Goal: Communication & Community: Share content

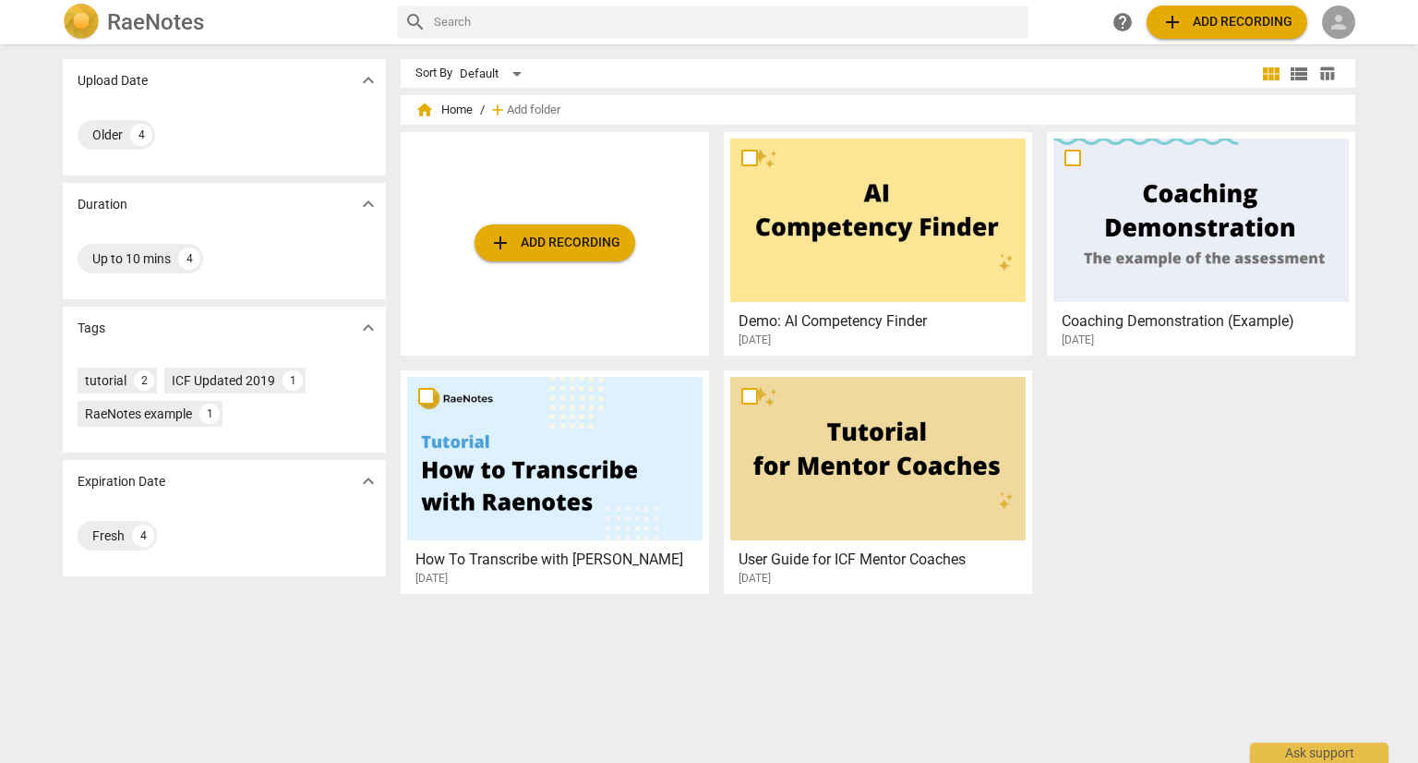
click at [1338, 20] on span "person" at bounding box center [1339, 22] width 22 height 22
click at [1337, 52] on li "Login" at bounding box center [1355, 44] width 66 height 44
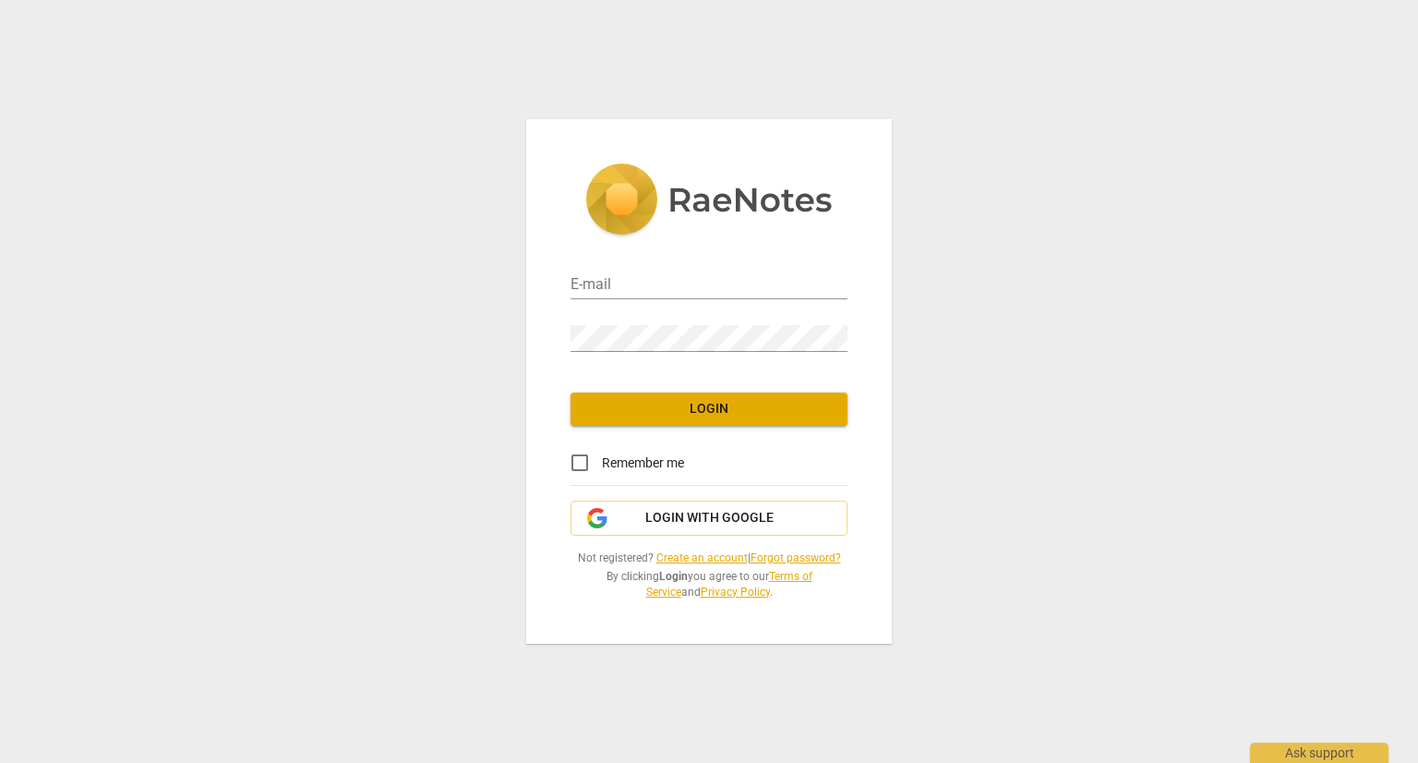
type input "[EMAIL_ADDRESS][DOMAIN_NAME]"
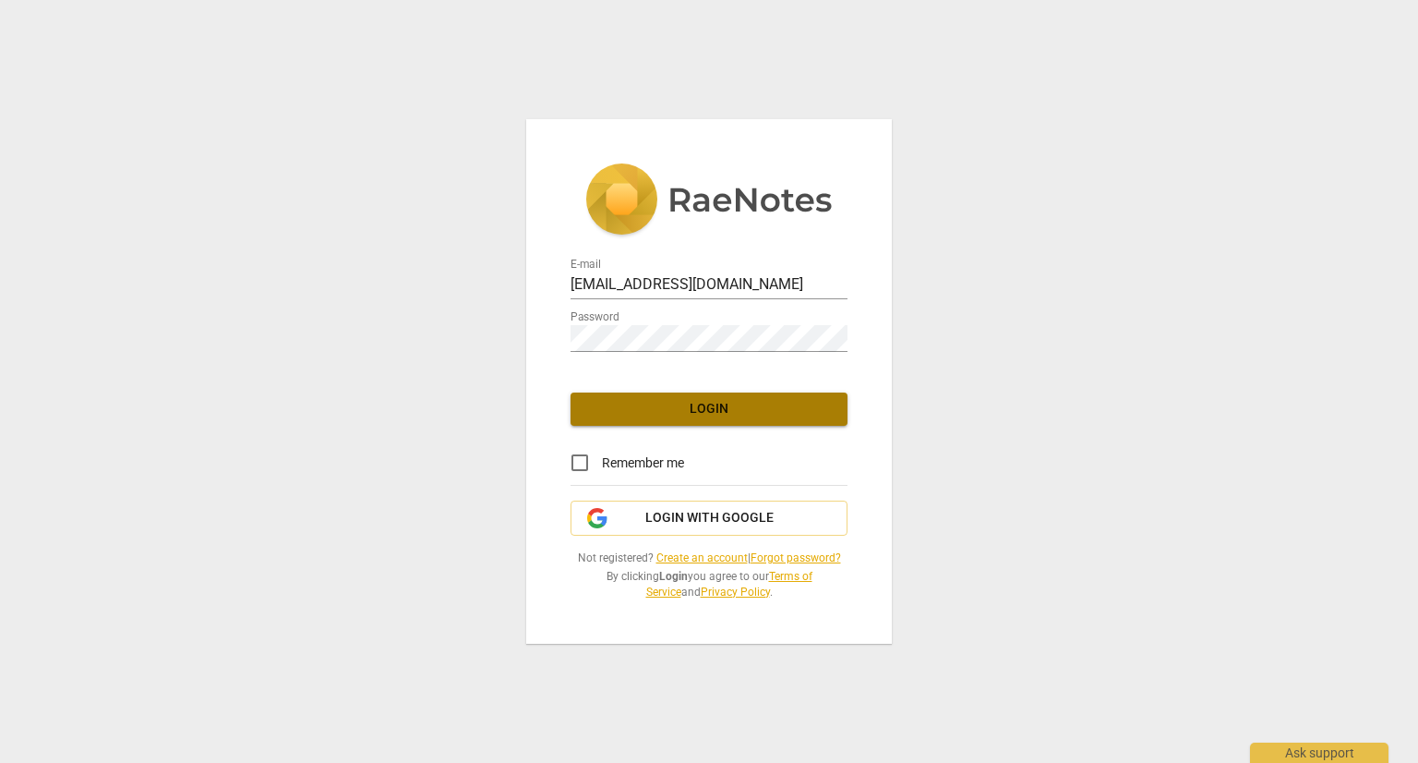
click at [739, 414] on span "Login" at bounding box center [708, 409] width 247 height 18
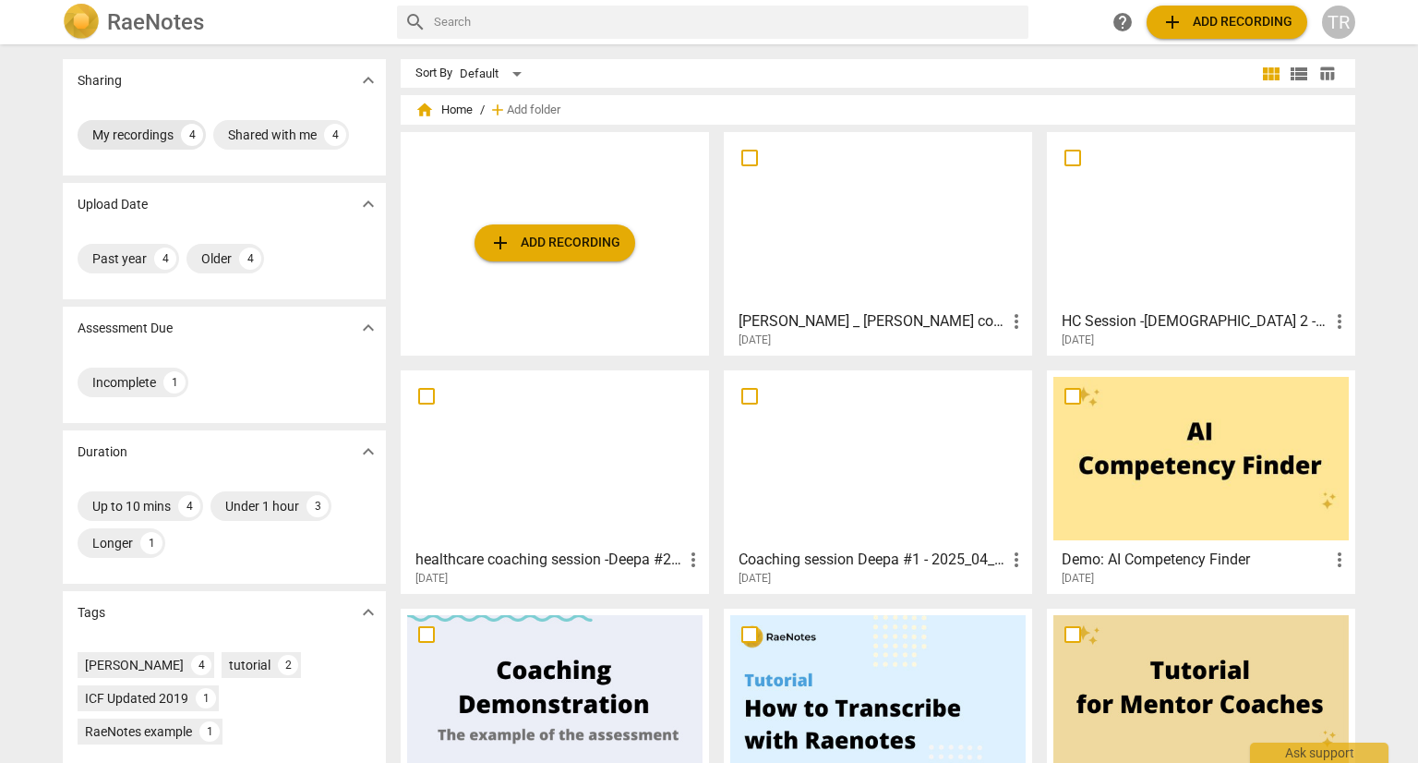
click at [112, 134] on div "My recordings" at bounding box center [132, 135] width 81 height 18
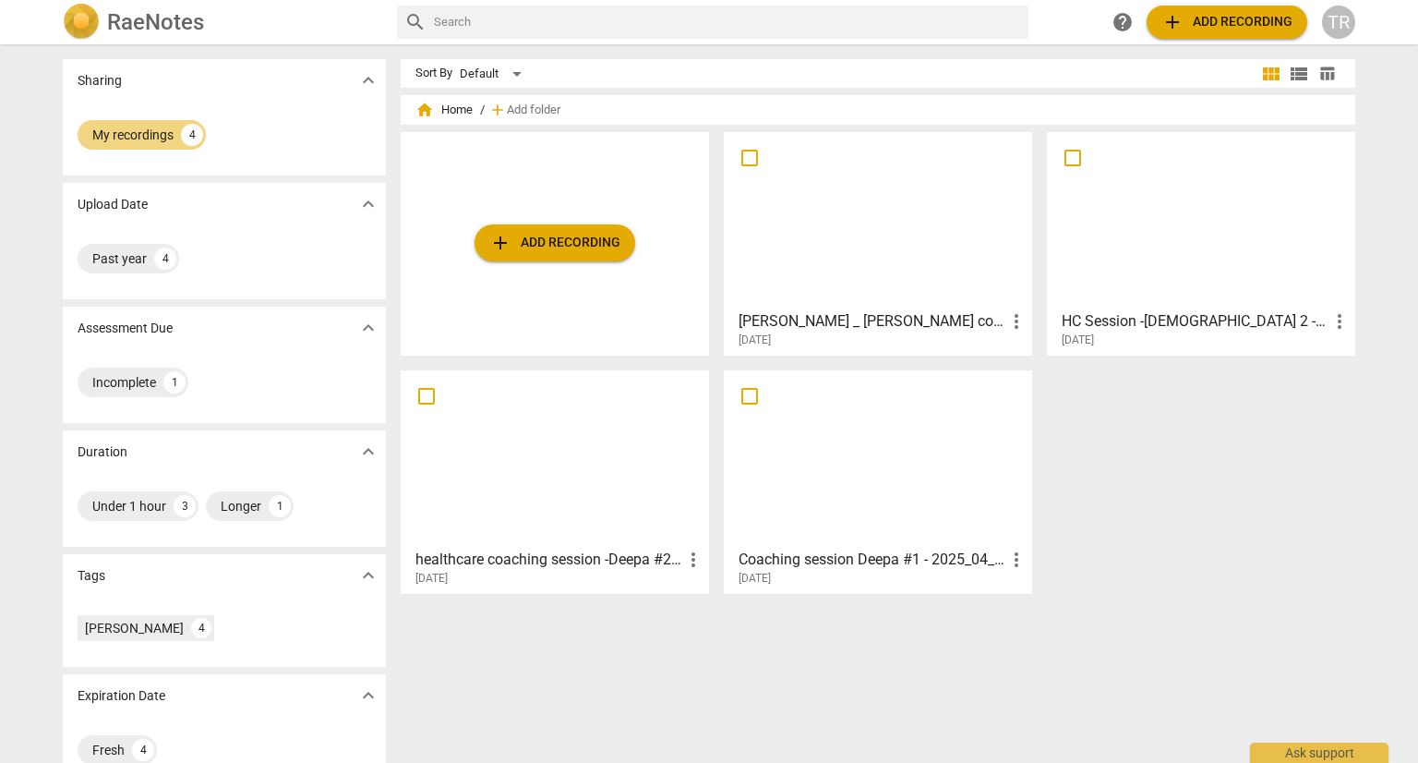
click at [1134, 452] on div "add Add recording [PERSON_NAME] _ [PERSON_NAME] coaching #2 - 2025_05_21 17_59 …" at bounding box center [886, 370] width 970 height 476
click at [958, 206] on div at bounding box center [878, 220] width 296 height 163
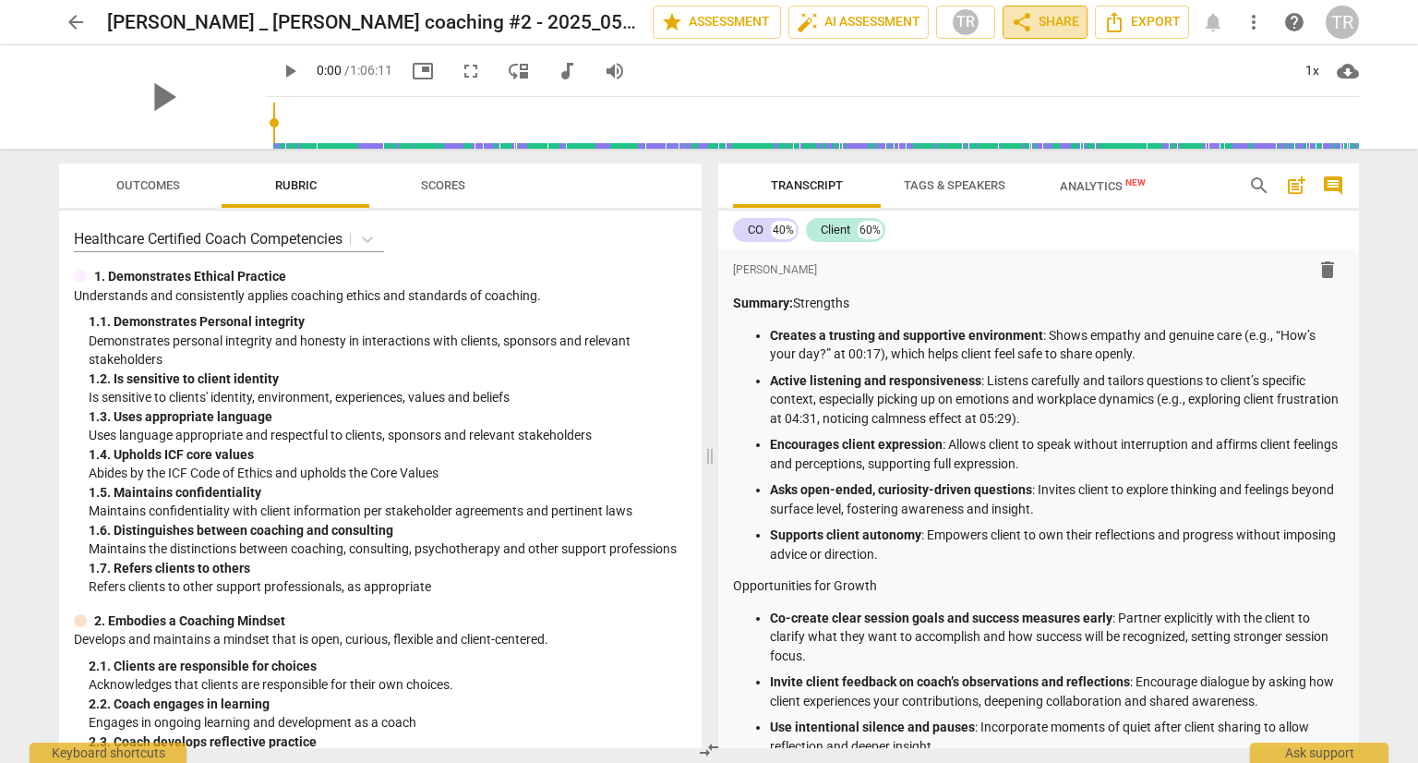
click at [1053, 23] on span "share Share" at bounding box center [1045, 22] width 68 height 22
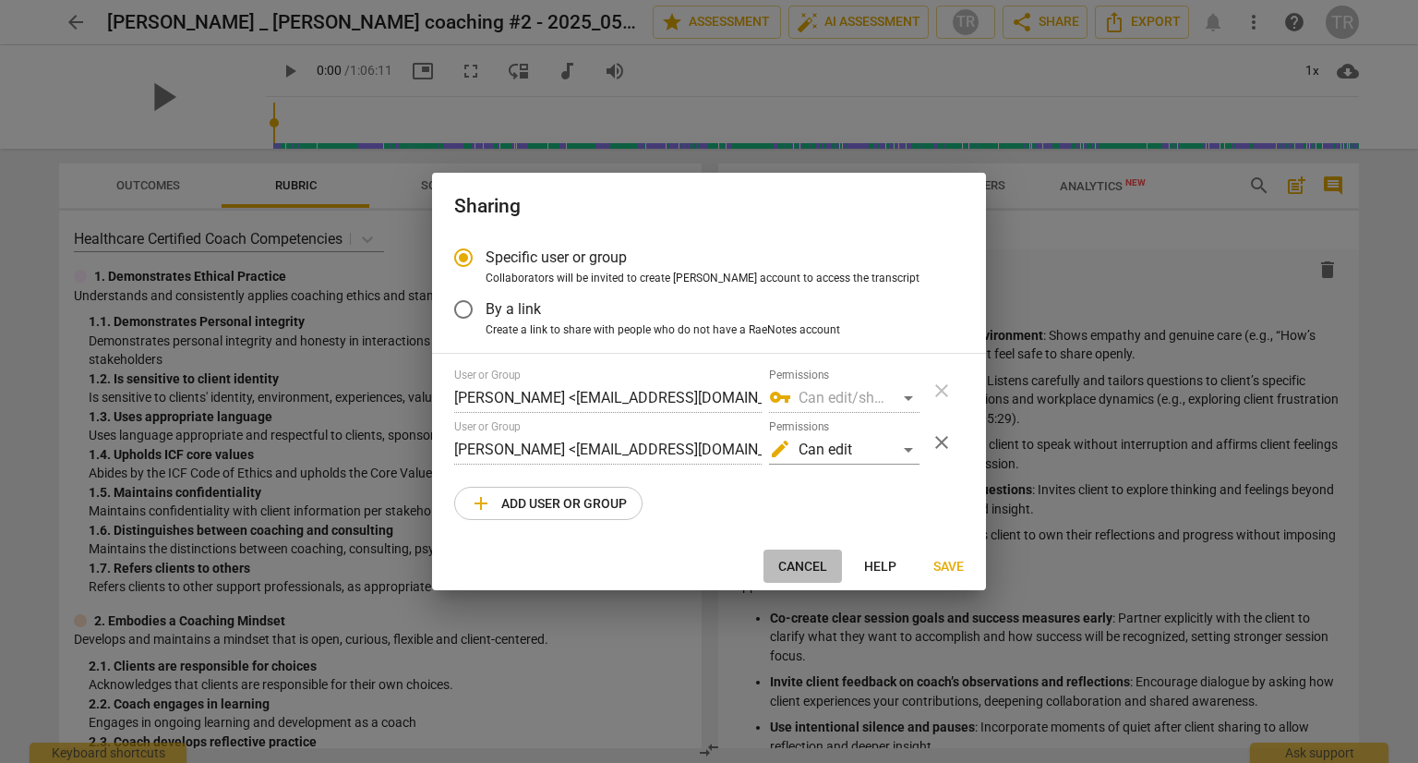
click at [807, 562] on span "Cancel" at bounding box center [802, 567] width 49 height 18
radio input "false"
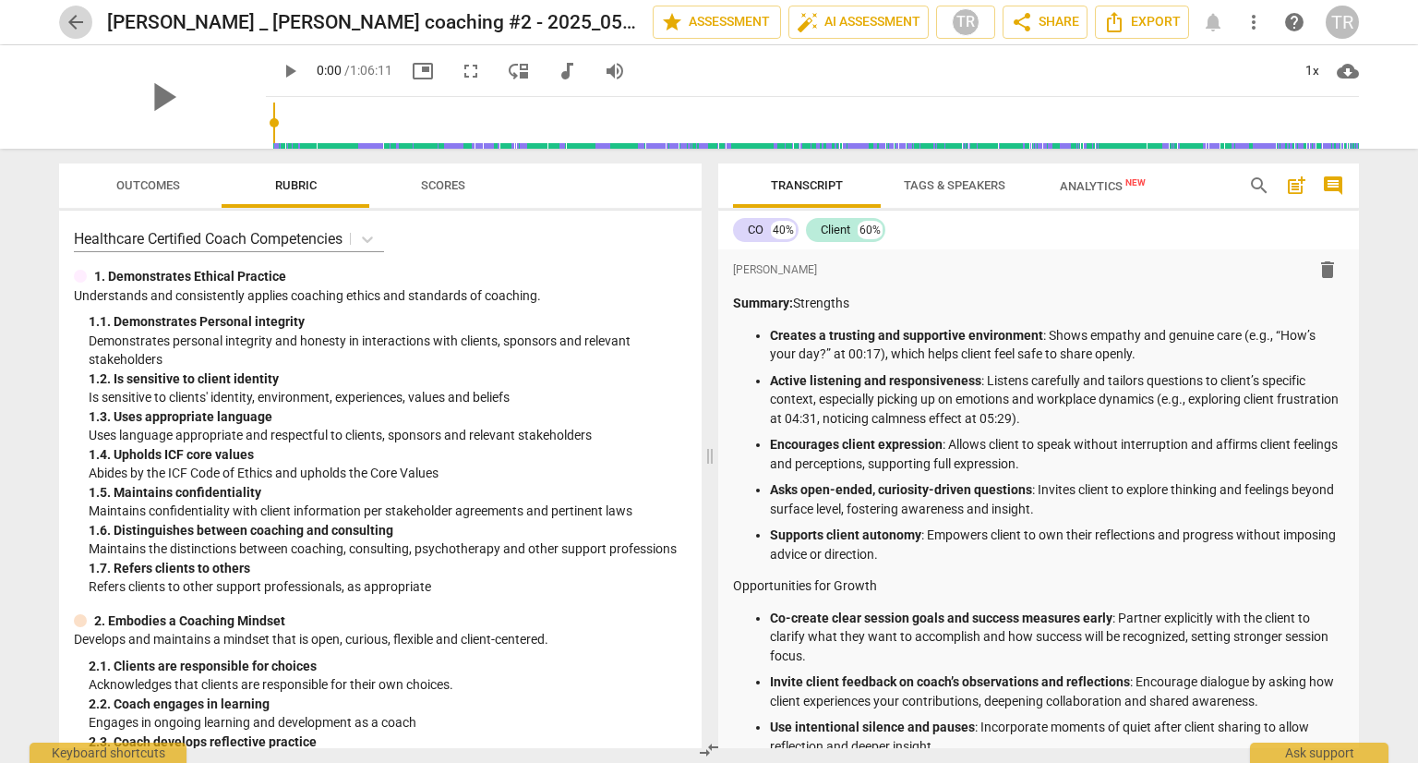
click at [81, 19] on span "arrow_back" at bounding box center [76, 22] width 22 height 22
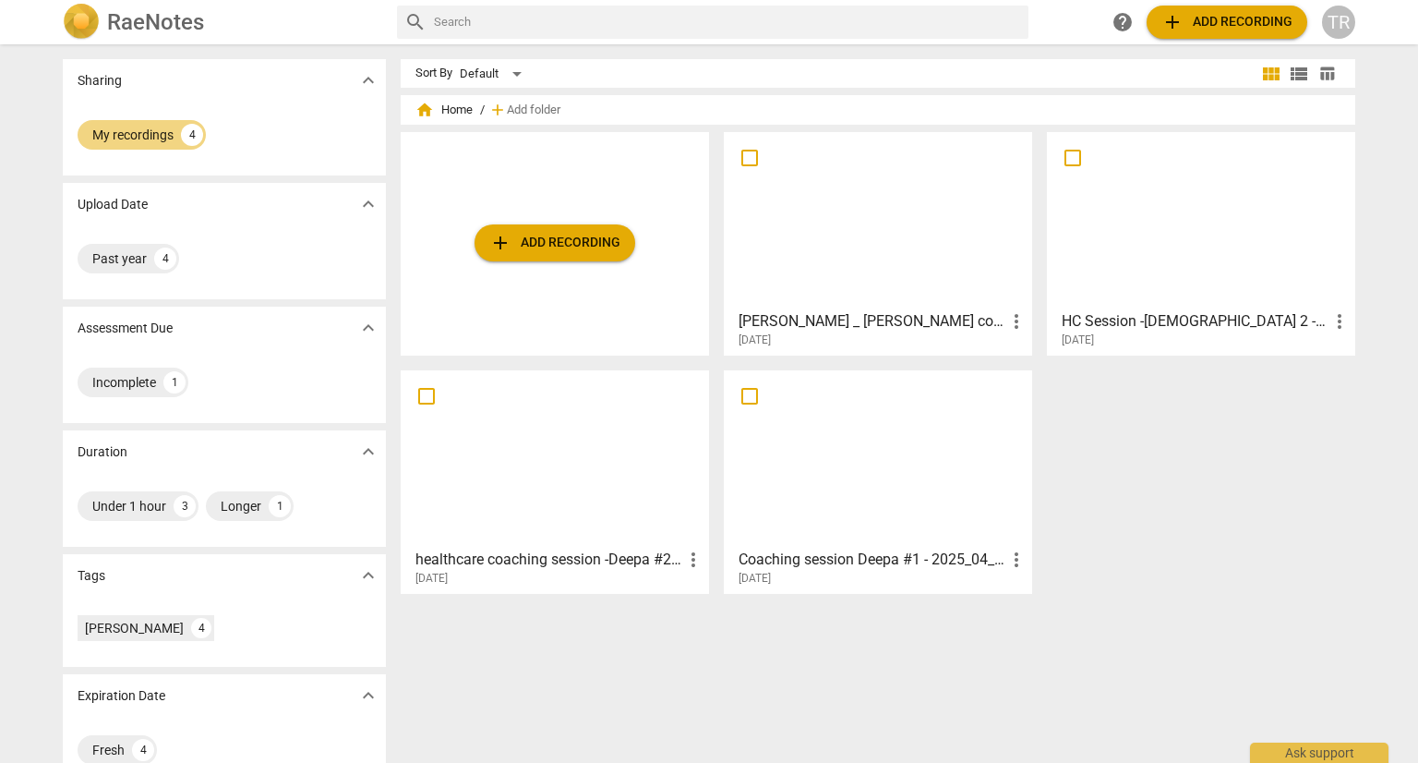
click at [935, 514] on div at bounding box center [878, 458] width 296 height 163
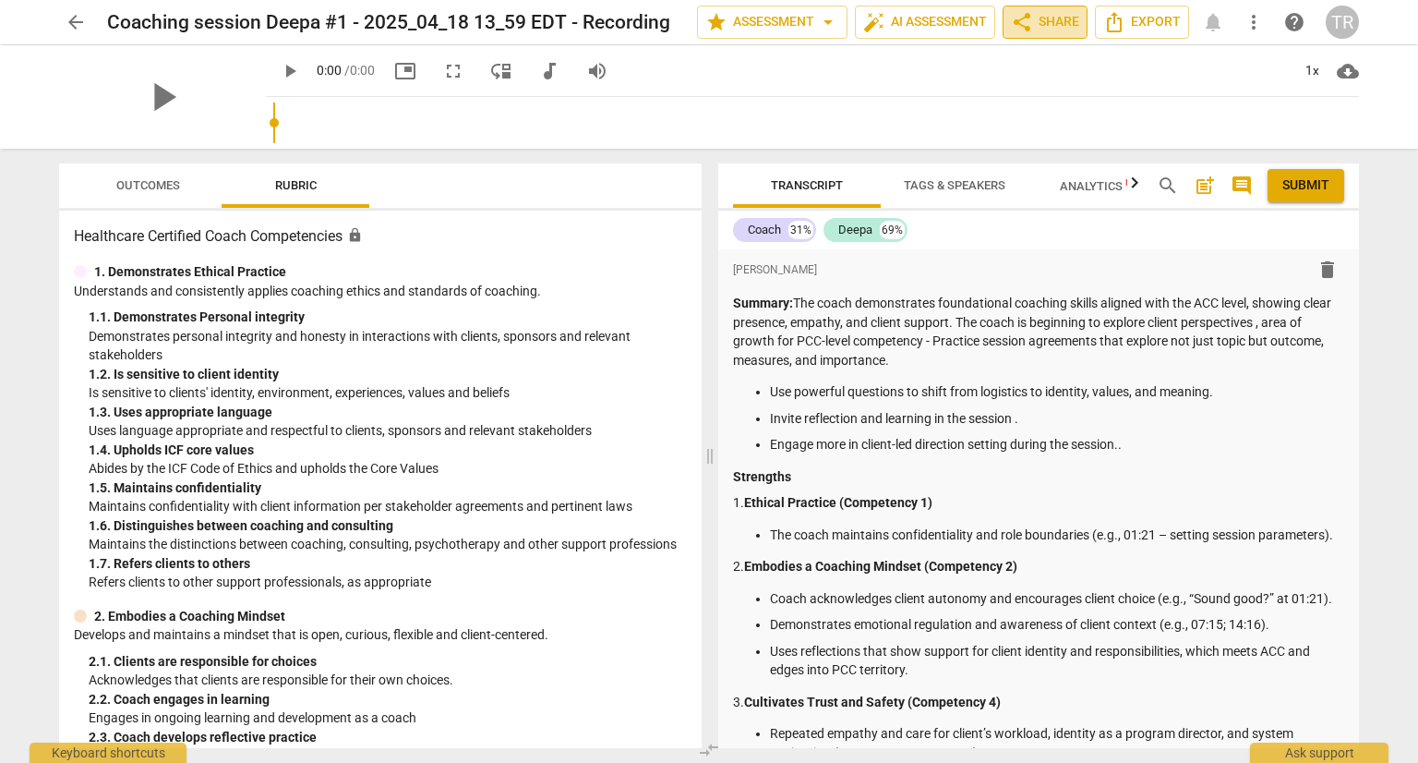
click at [1044, 27] on span "share Share" at bounding box center [1045, 22] width 68 height 22
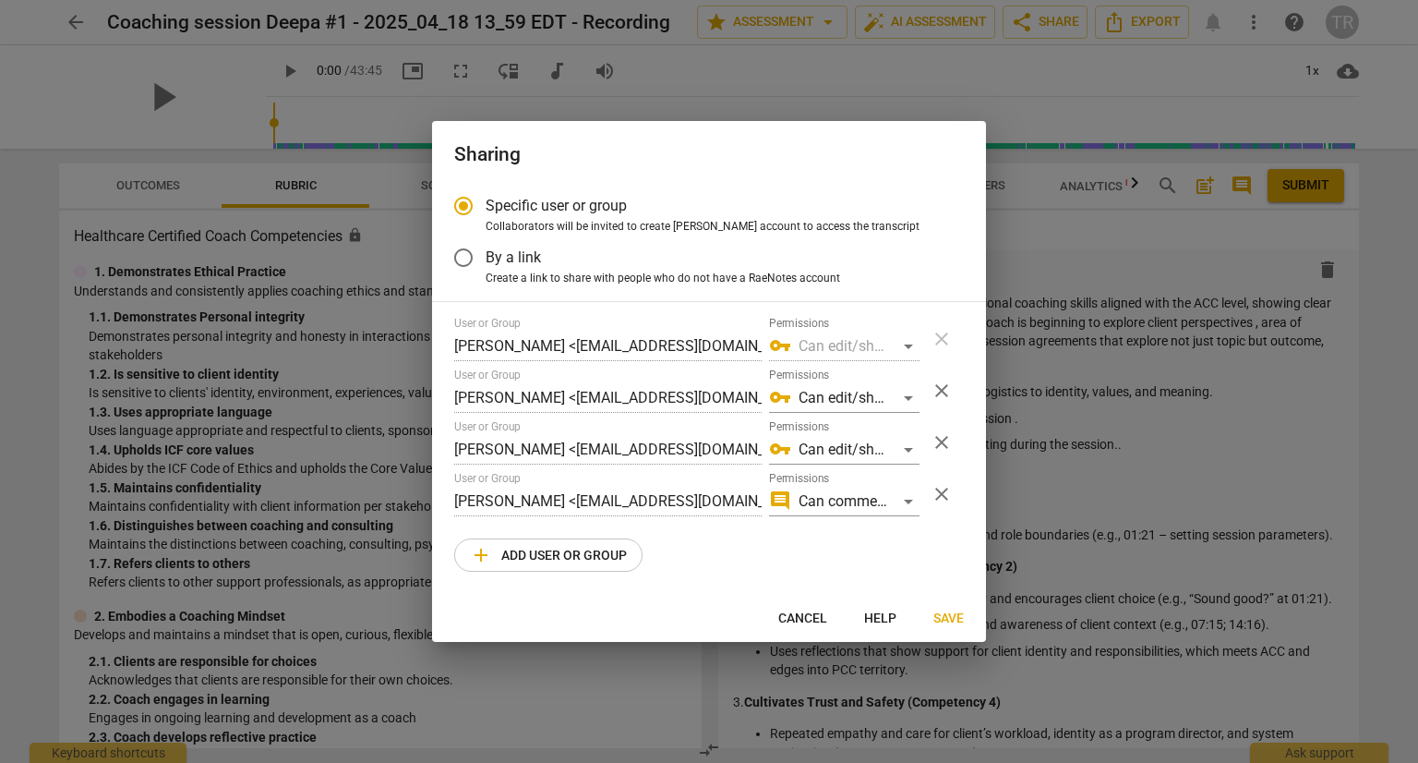
click at [1039, 134] on div at bounding box center [709, 381] width 1418 height 763
radio input "false"
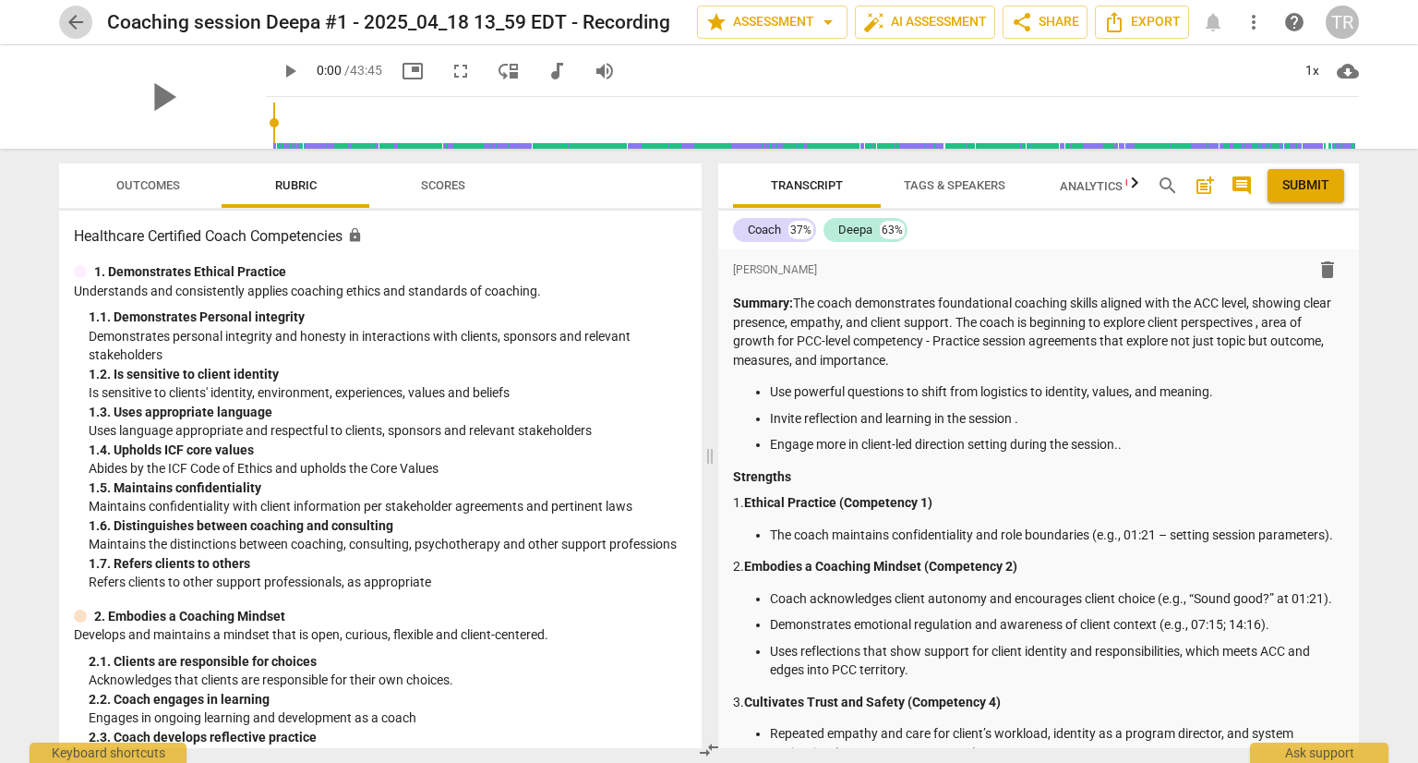
click at [67, 25] on span "arrow_back" at bounding box center [76, 22] width 22 height 22
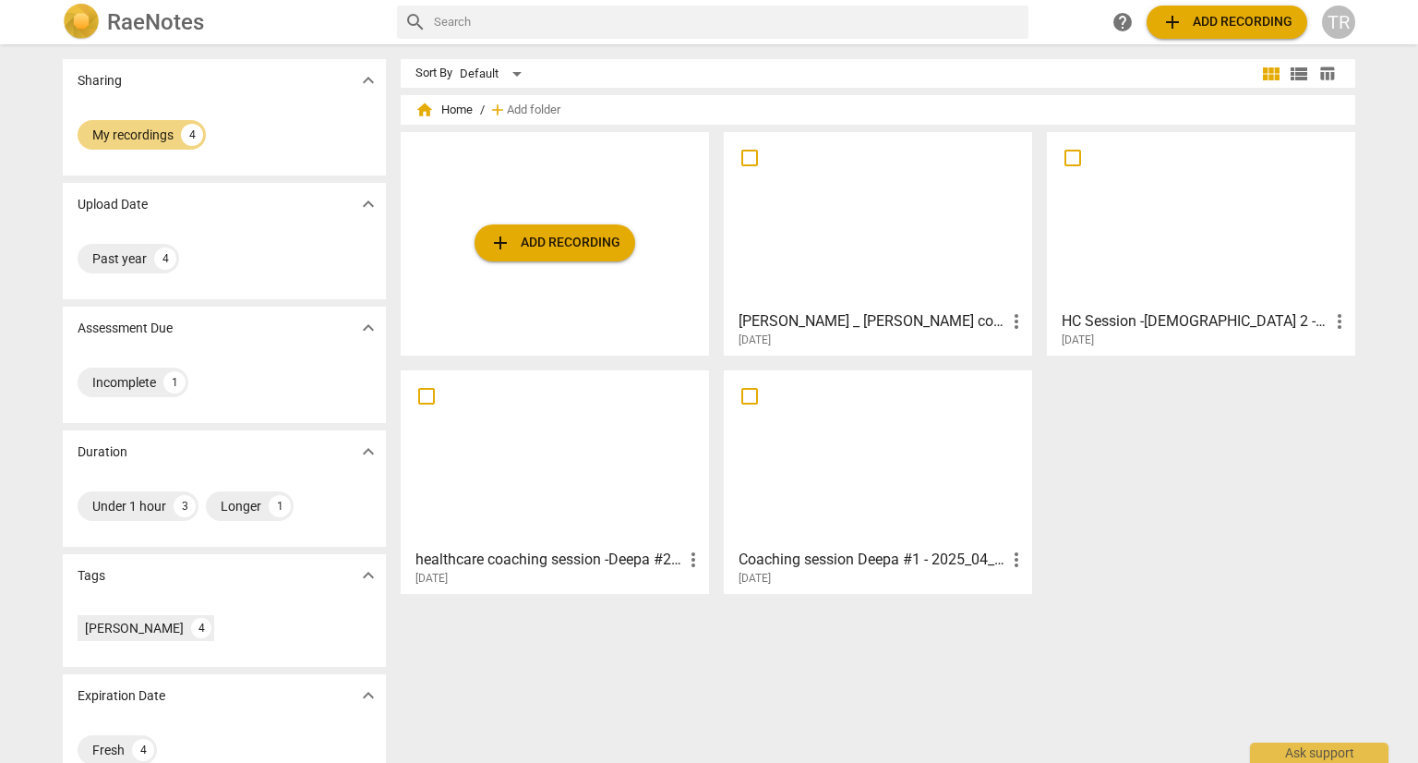
click at [676, 518] on div at bounding box center [555, 458] width 296 height 163
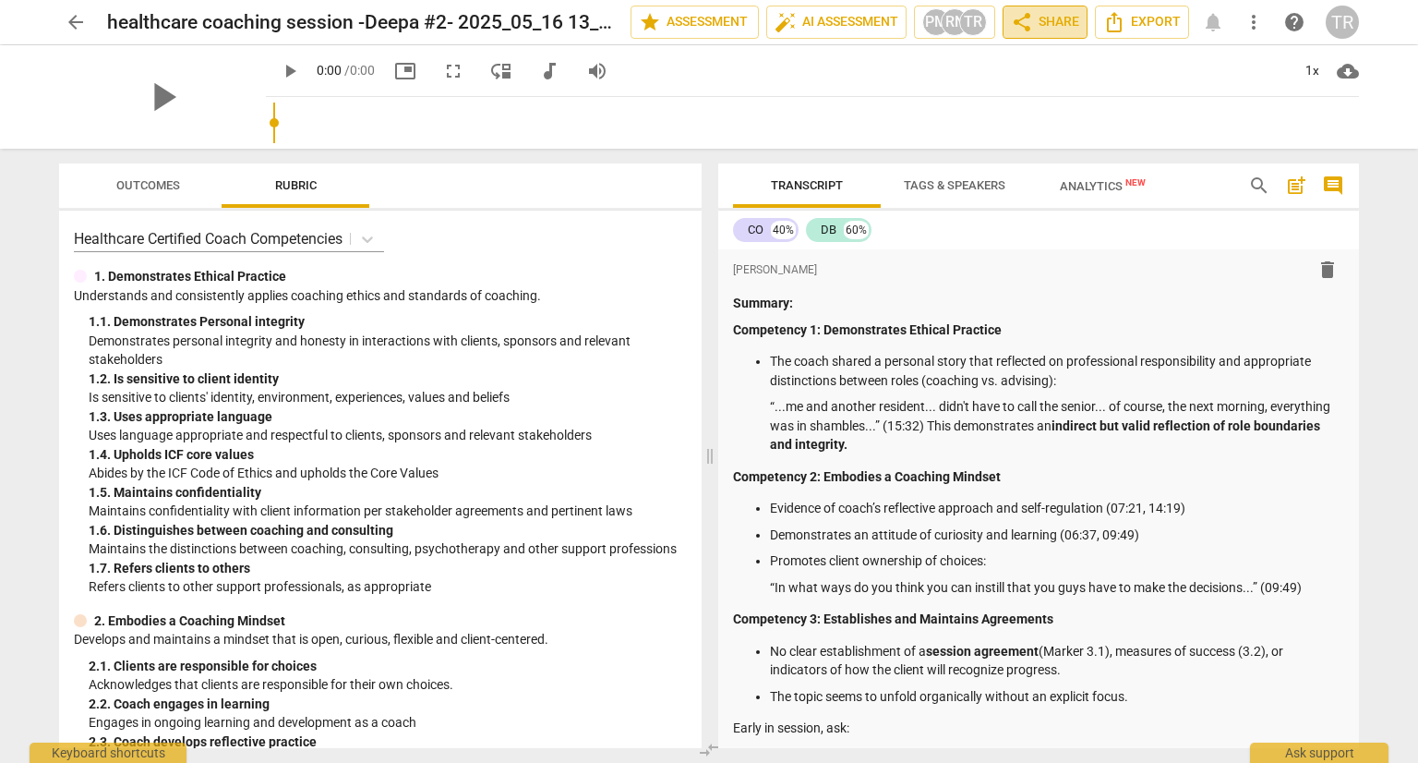
click at [1041, 13] on span "share Share" at bounding box center [1045, 22] width 68 height 22
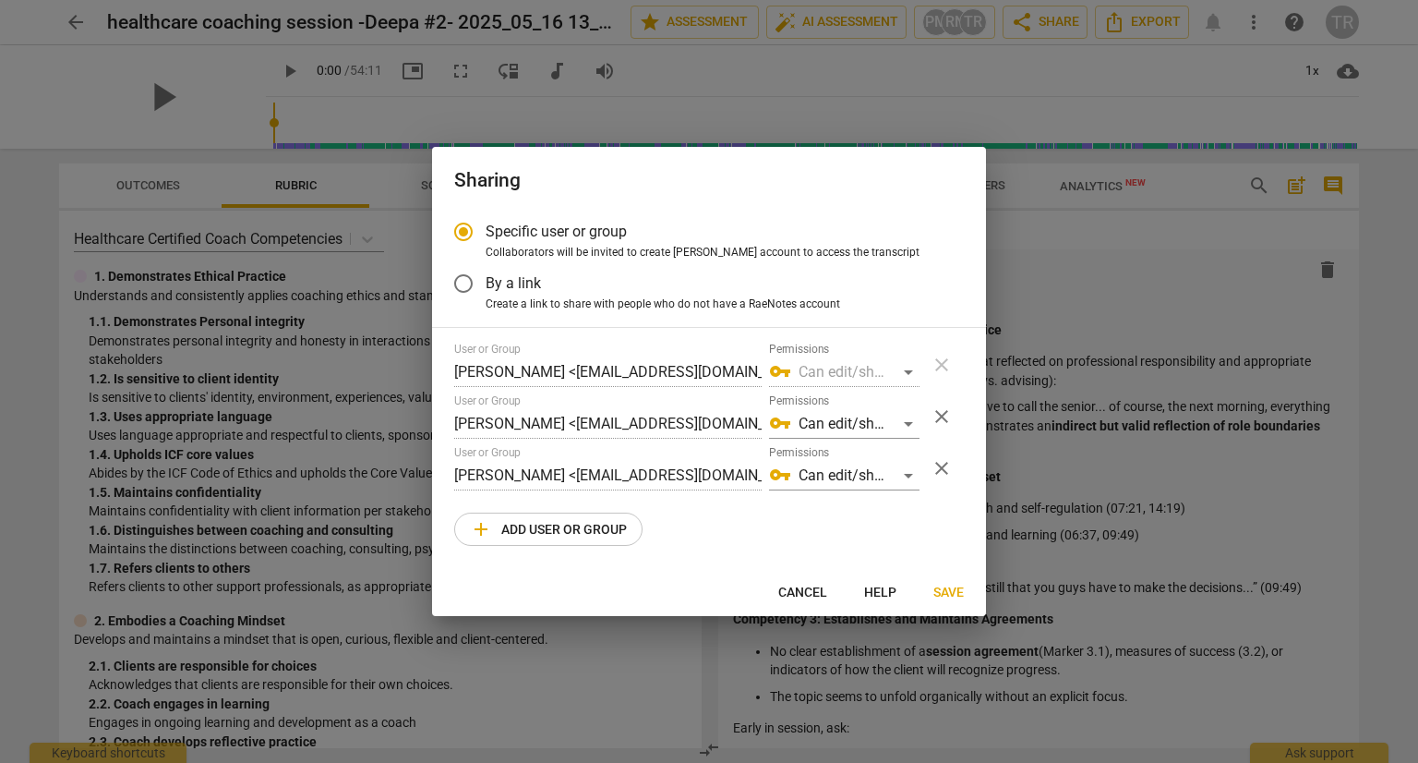
click at [1015, 237] on div at bounding box center [709, 381] width 1418 height 763
radio input "false"
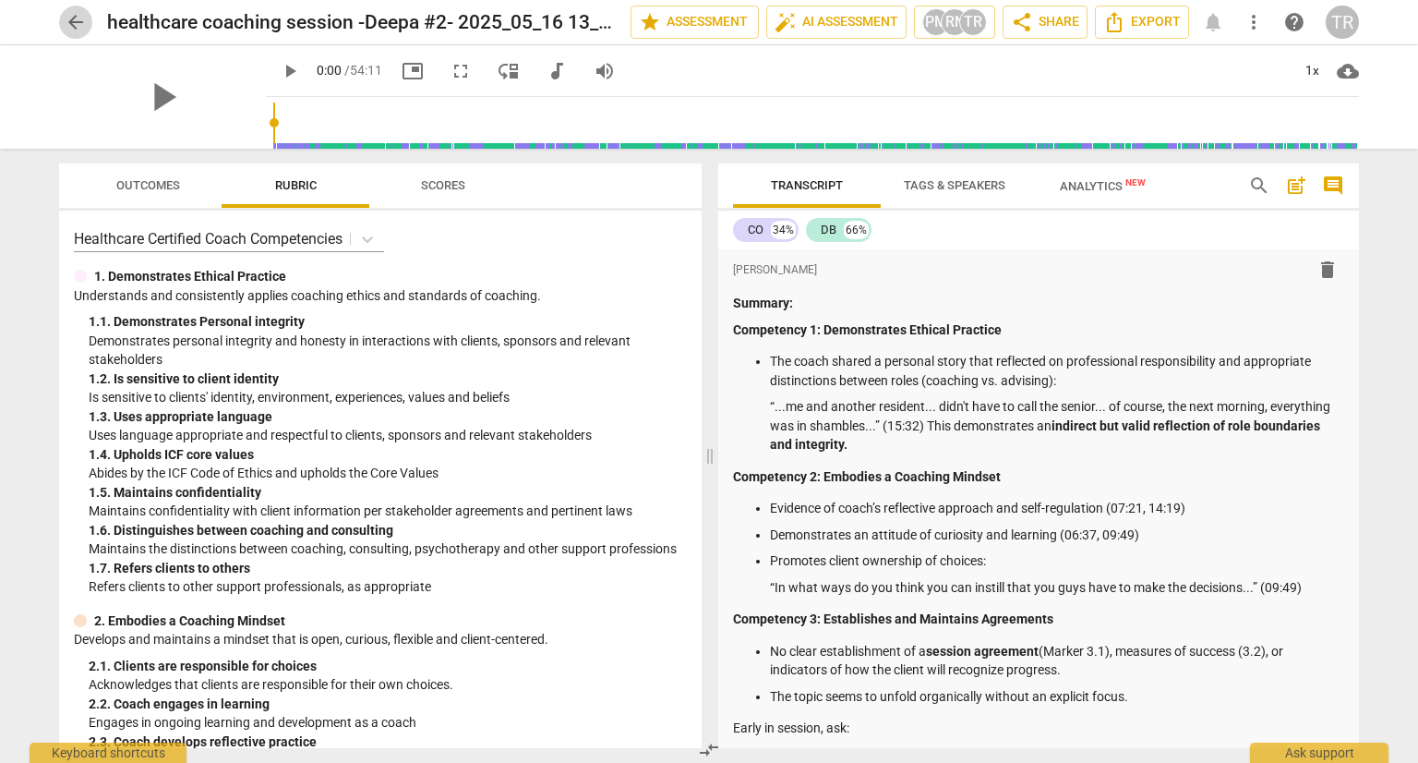
click at [67, 20] on span "arrow_back" at bounding box center [76, 22] width 22 height 22
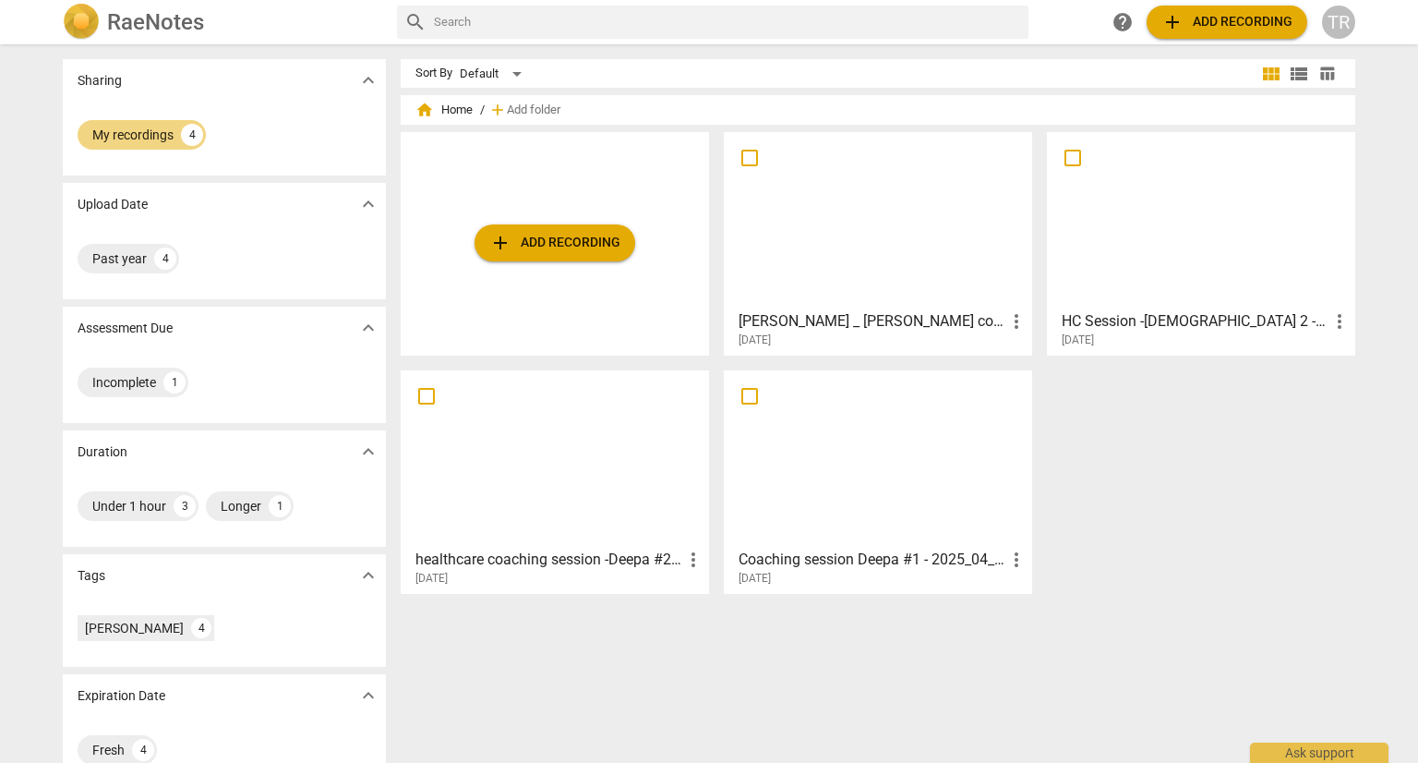
click at [1094, 336] on span "[DATE]" at bounding box center [1078, 340] width 32 height 16
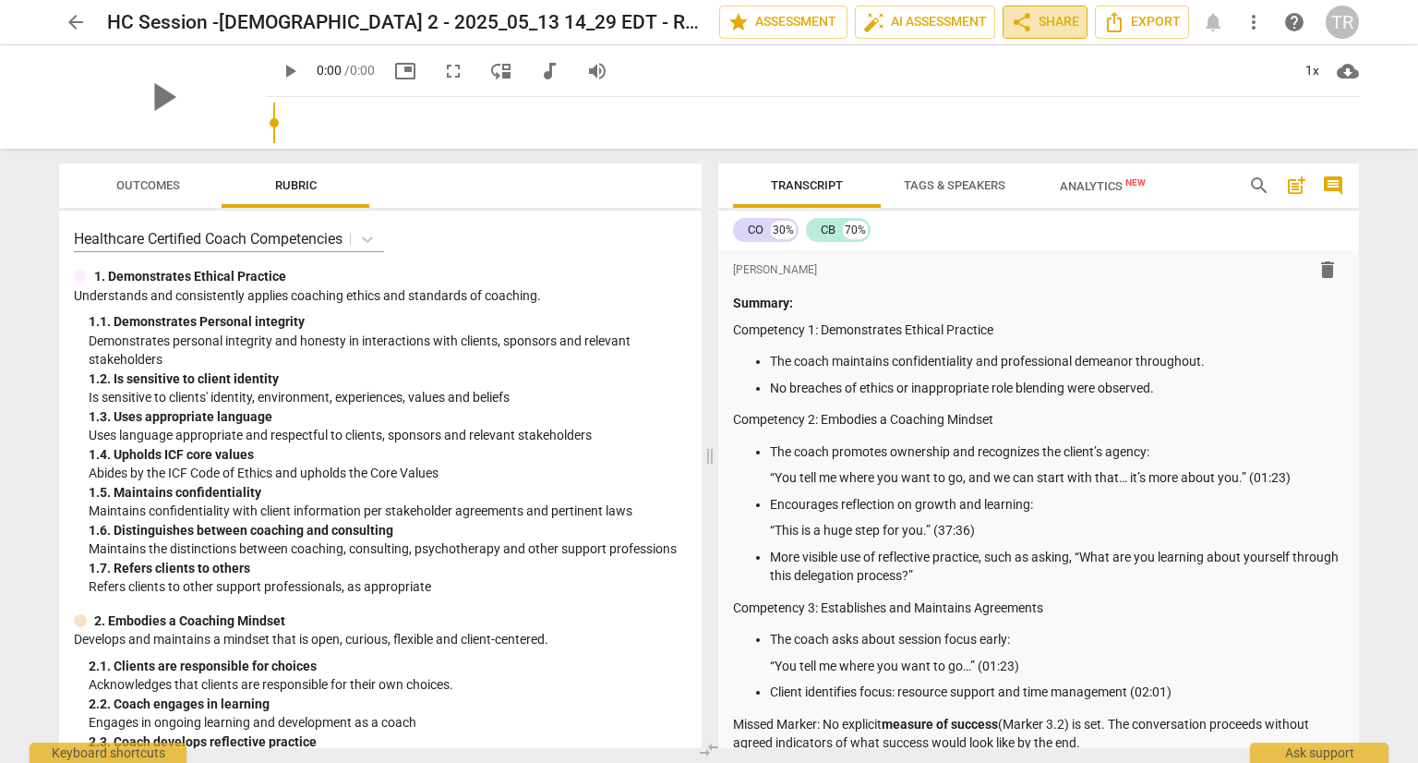
click at [1035, 21] on span "share Share" at bounding box center [1045, 22] width 68 height 22
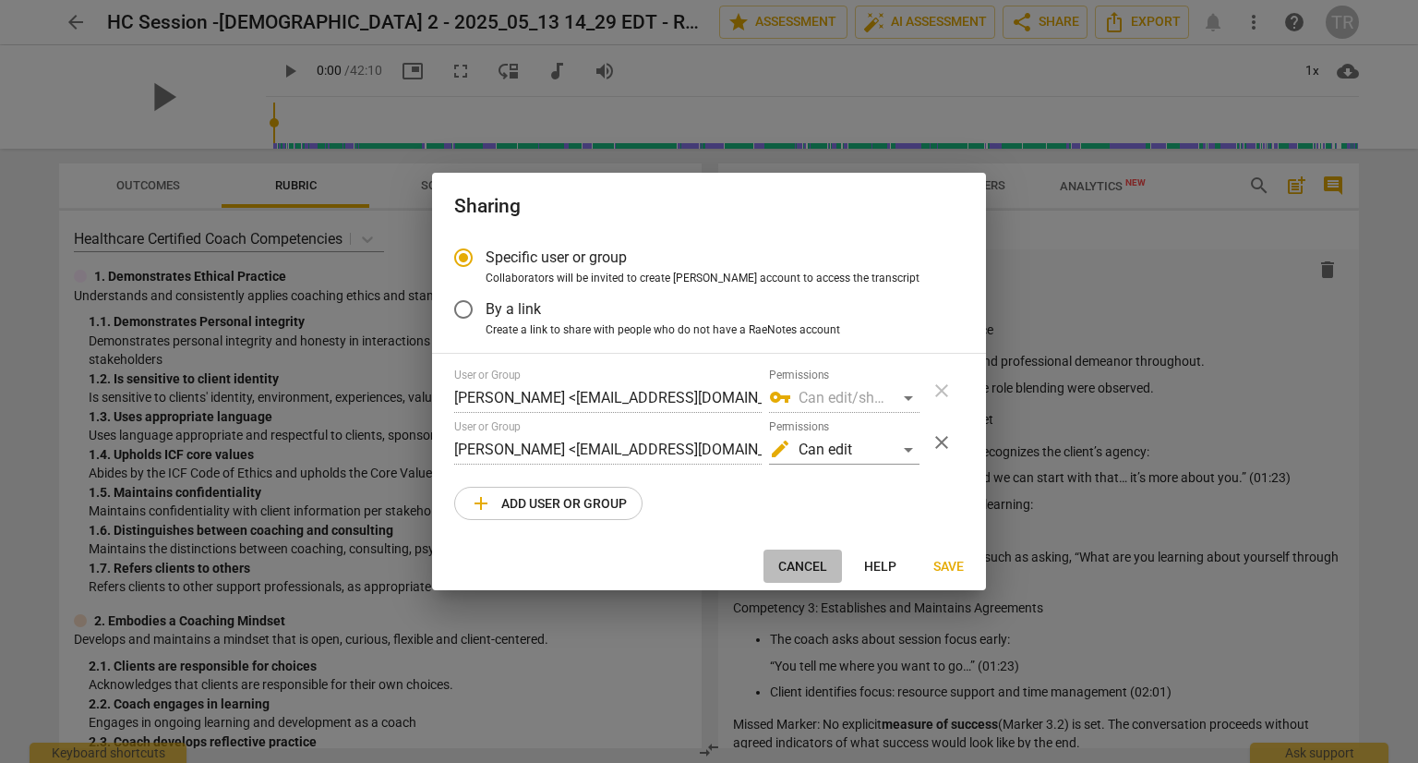
click at [778, 566] on span "Cancel" at bounding box center [802, 567] width 49 height 18
radio input "false"
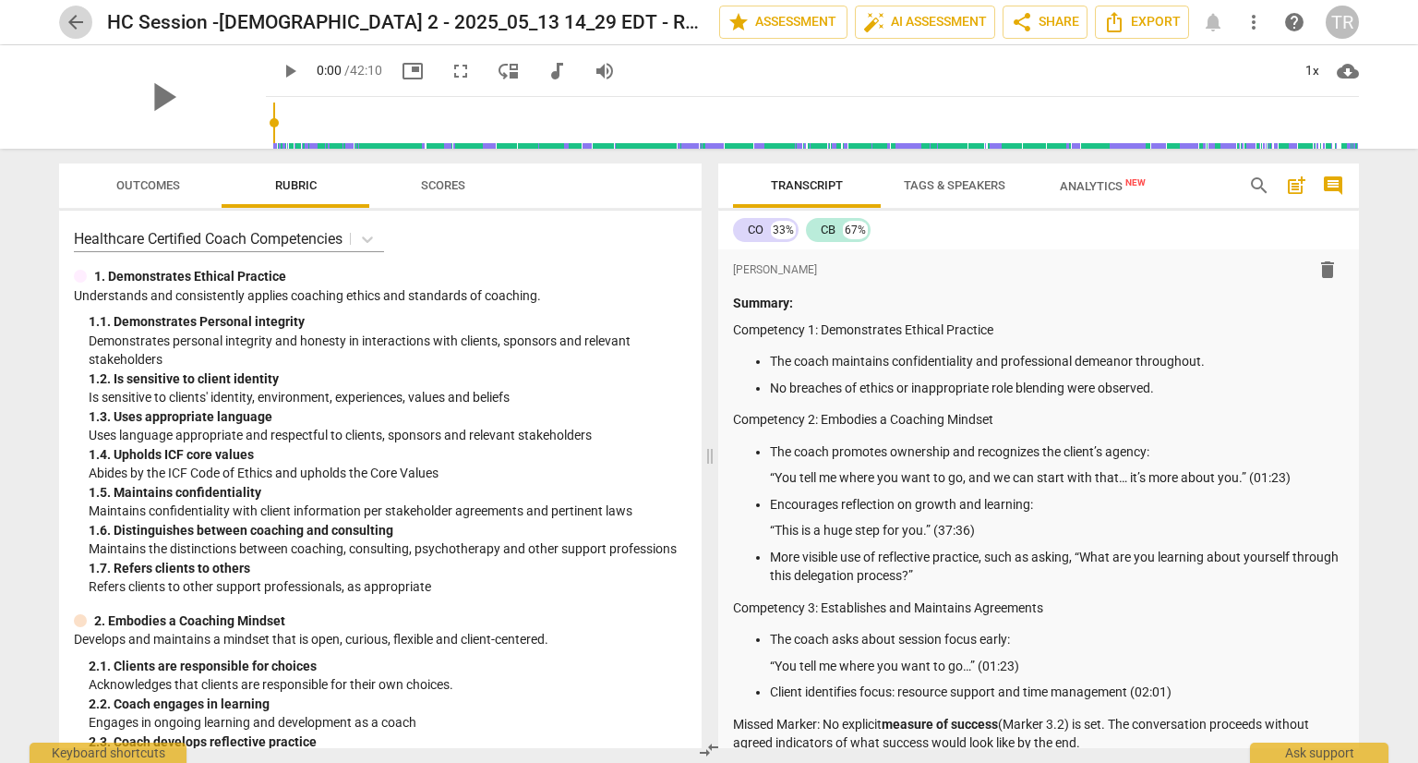
click at [59, 25] on span "arrow_back" at bounding box center [75, 22] width 33 height 22
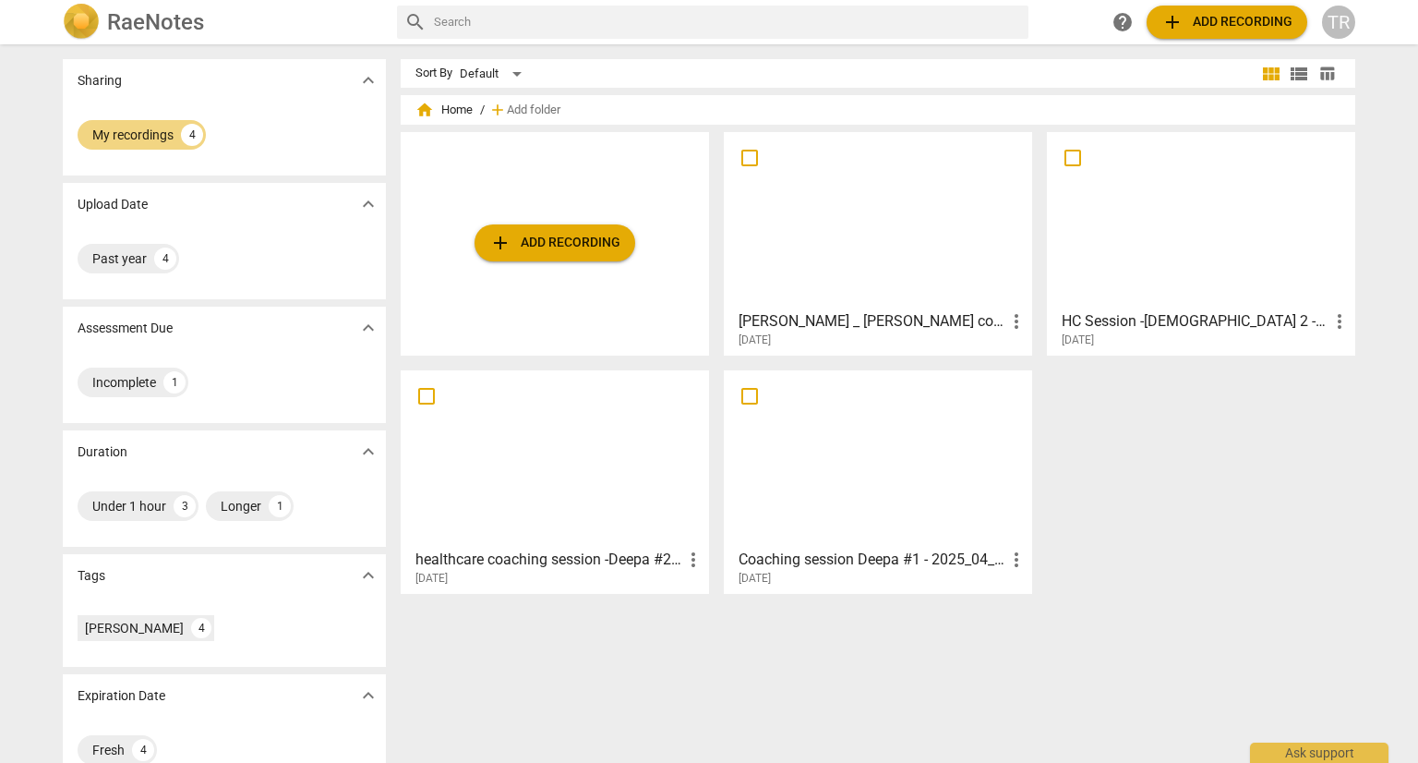
click at [670, 517] on div at bounding box center [555, 458] width 296 height 163
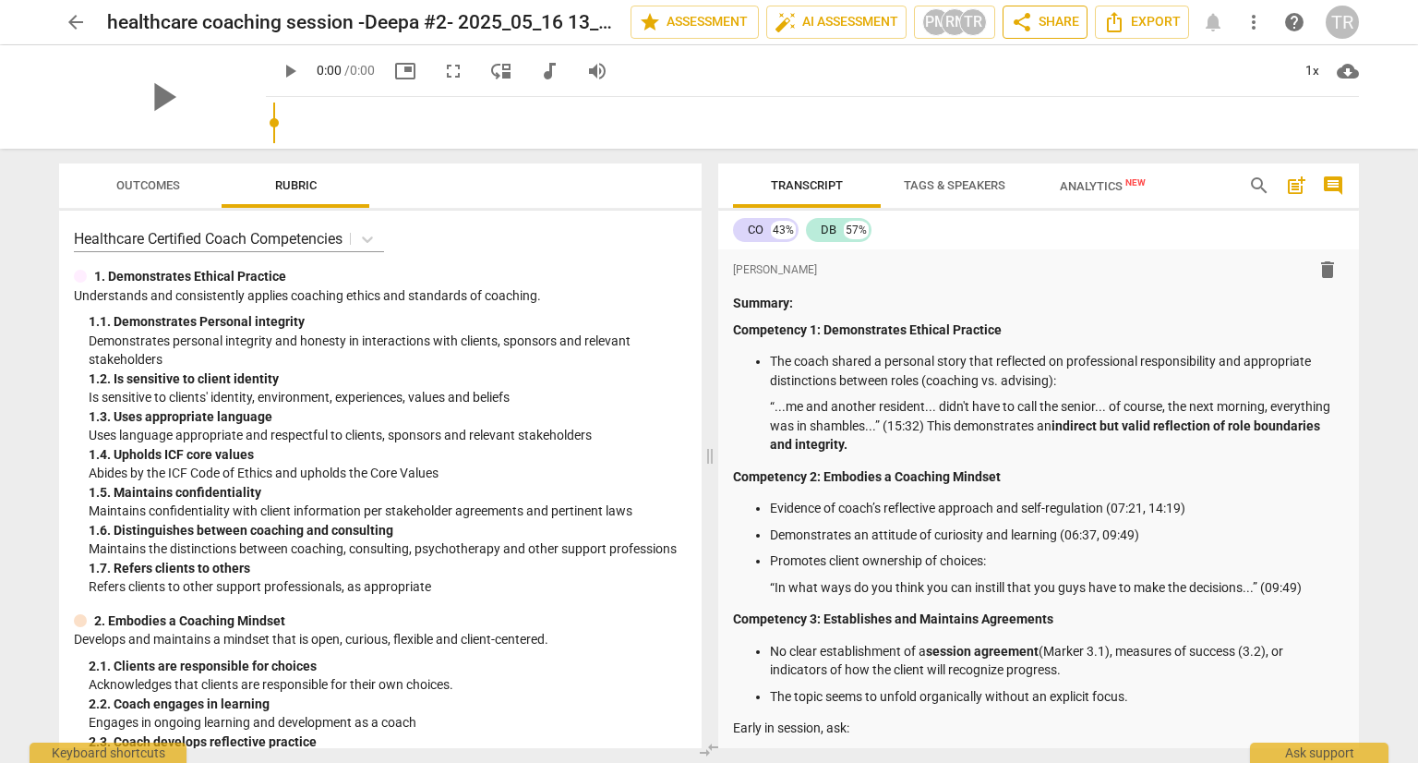
click at [1055, 18] on span "share Share" at bounding box center [1045, 22] width 68 height 22
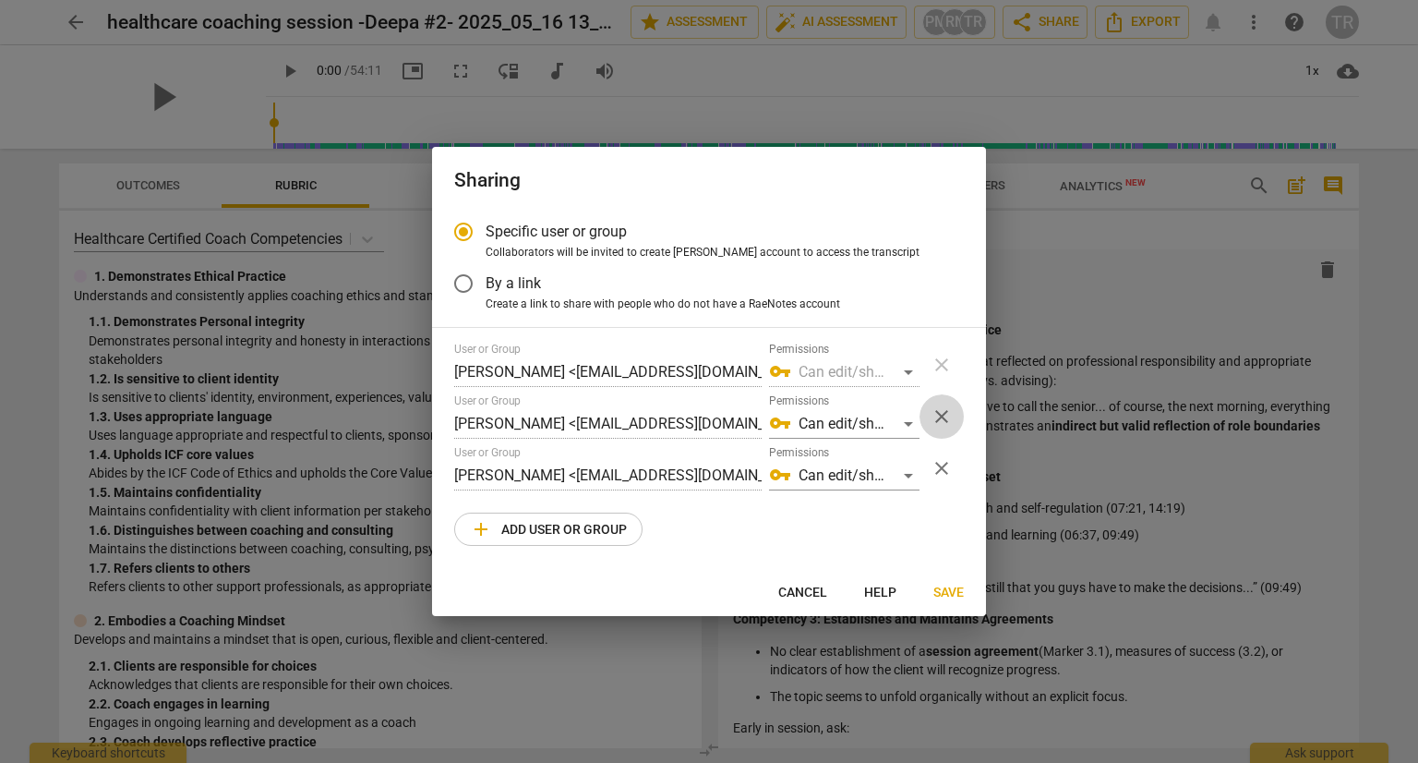
click at [942, 412] on span "close" at bounding box center [942, 416] width 22 height 22
radio input "false"
type input "[PERSON_NAME] <[EMAIL_ADDRESS][DOMAIN_NAME]>"
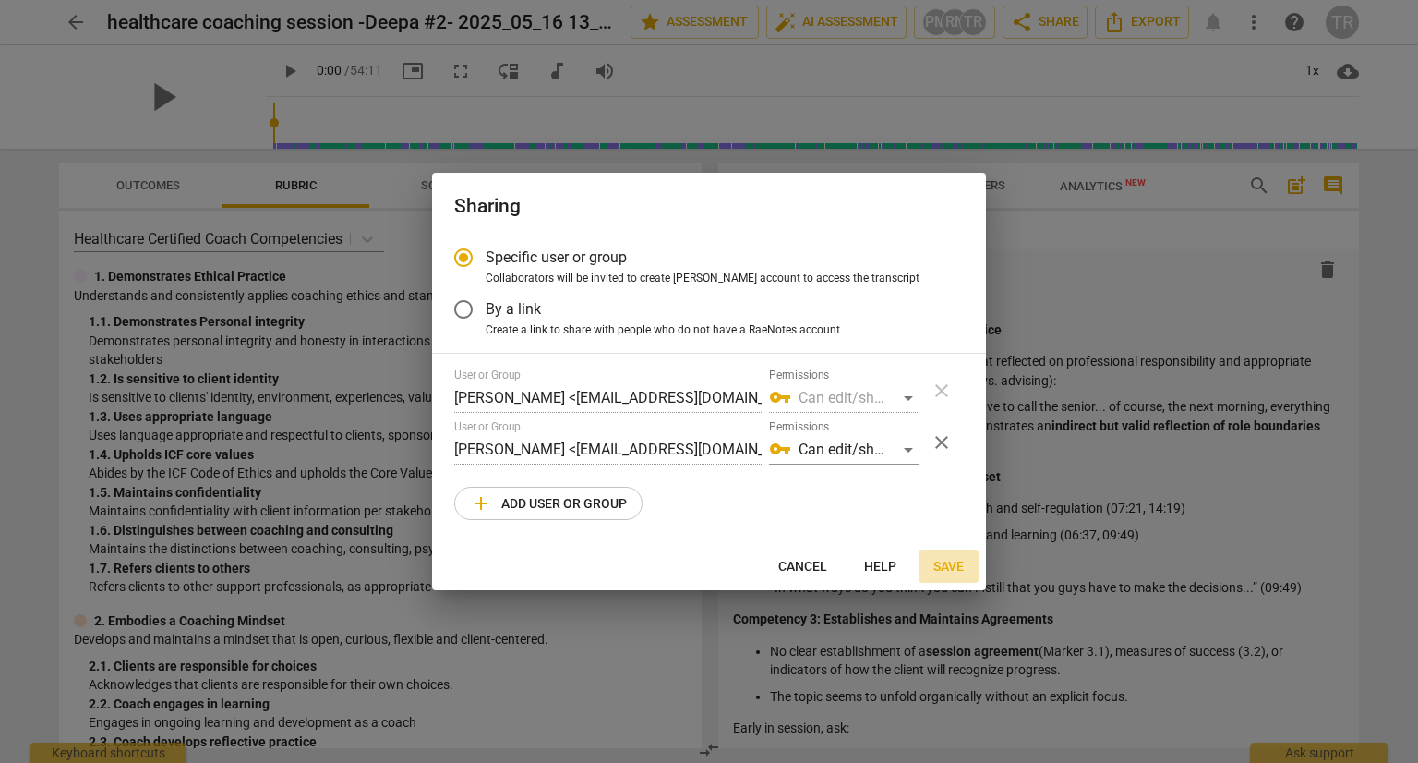
click at [942, 567] on span "Save" at bounding box center [949, 567] width 30 height 18
